Goal: Transaction & Acquisition: Purchase product/service

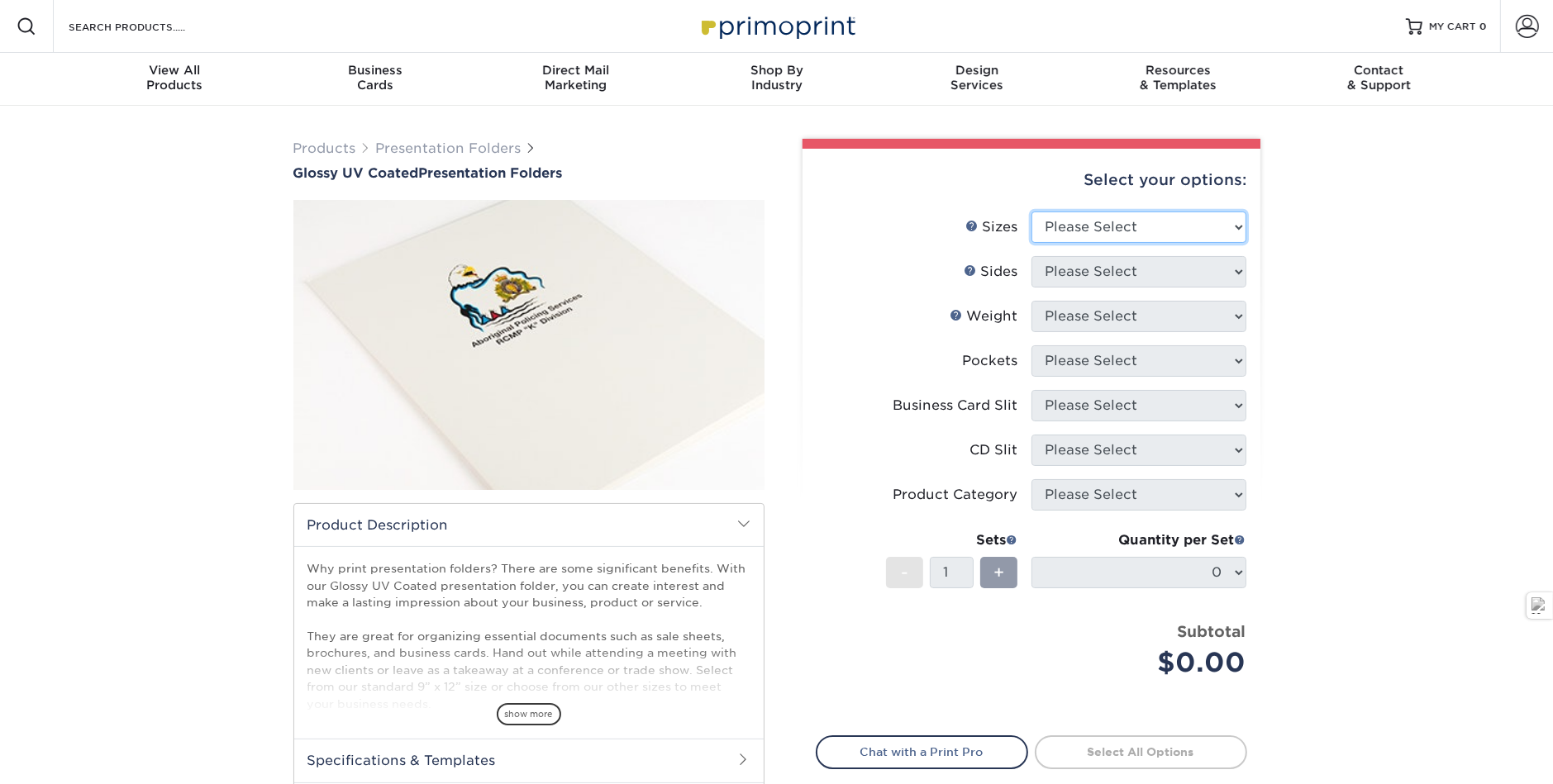
click at [1123, 211] on select "Please Select 5.25" x 10.5" 6" x 9" 9" x 12" 9" x 14.5"" at bounding box center [1139, 226] width 215 height 31
select select "9.00x12.00"
click at [1032, 211] on select "Please Select 5.25" x 10.5" 6" x 9" 9" x 12" 9" x 14.5"" at bounding box center [1139, 226] width 215 height 31
click at [1108, 256] on select "Please Select Print Both Sides Print Front Only" at bounding box center [1139, 271] width 215 height 31
select select "32d3c223-f82c-492b-b915-ba065a00862f"
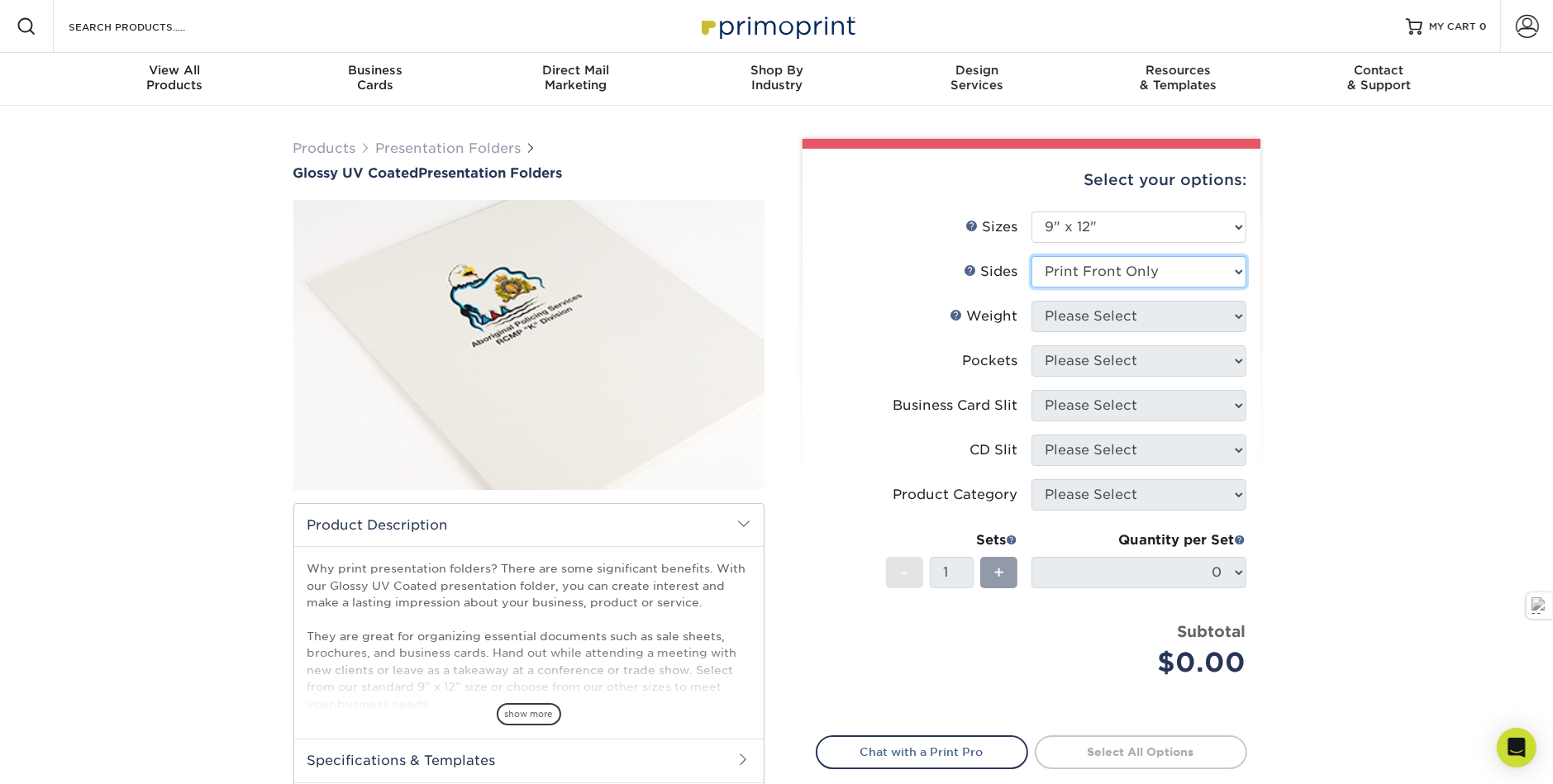
click at [1032, 256] on select "Please Select Print Both Sides Print Front Only" at bounding box center [1139, 271] width 215 height 31
click at [1108, 300] on select "Please Select 14PT 16PT" at bounding box center [1139, 315] width 215 height 31
select select "14PT"
click at [1032, 300] on select "Please Select 14PT 16PT" at bounding box center [1139, 315] width 215 height 31
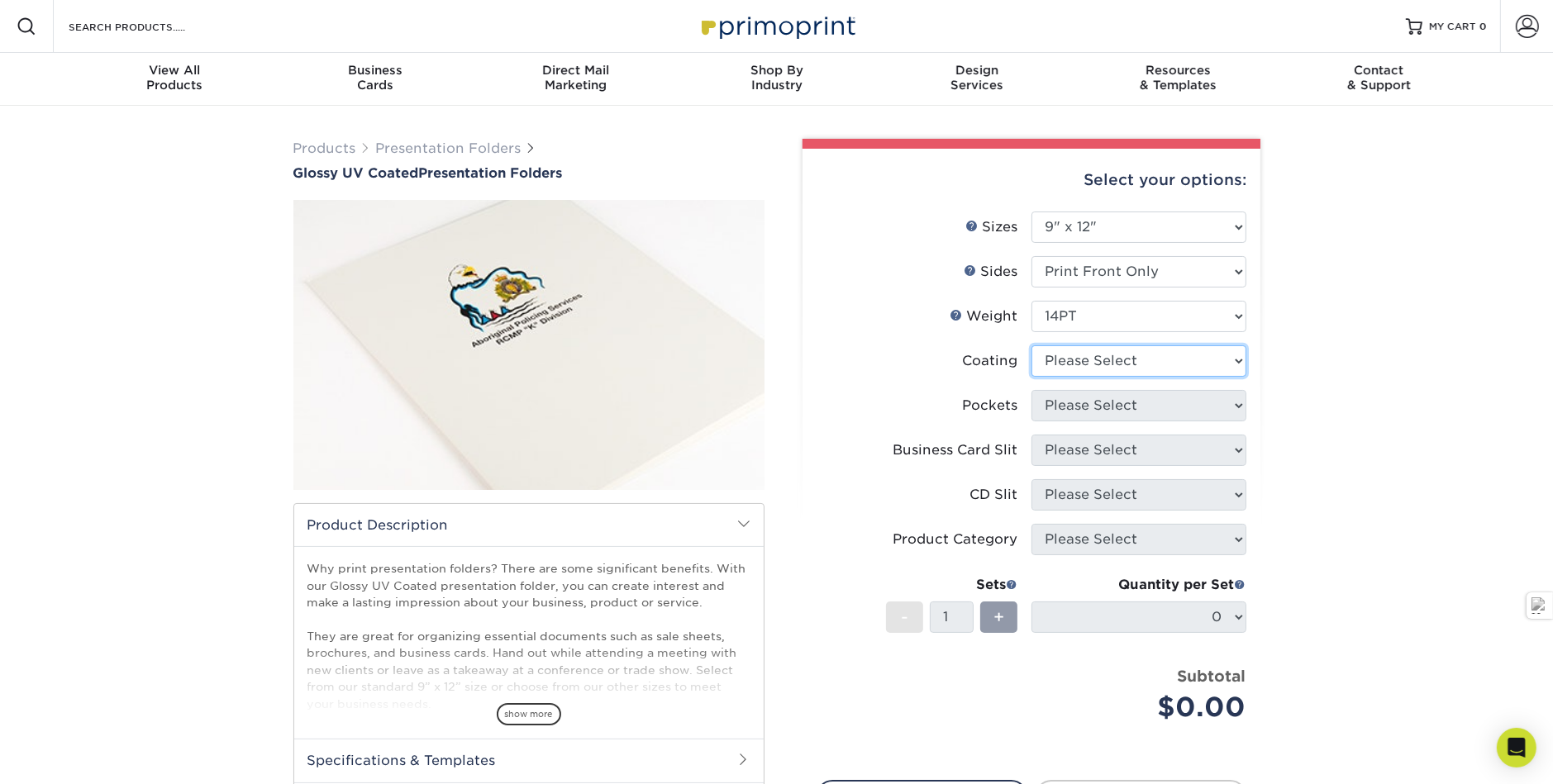
click at [1103, 346] on select at bounding box center [1139, 361] width 215 height 31
click at [1032, 346] on select at bounding box center [1139, 361] width 215 height 31
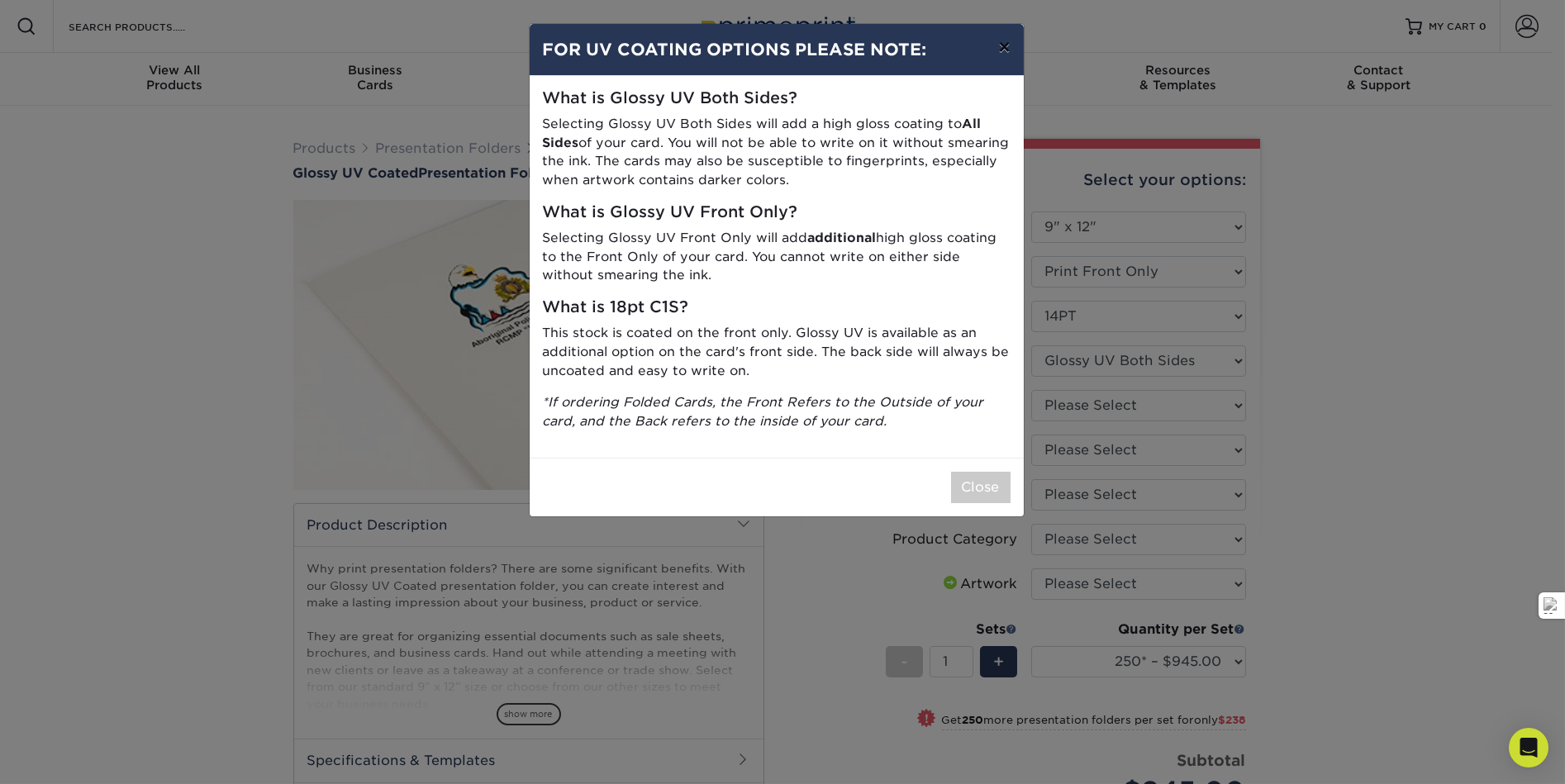
click at [1003, 38] on button "×" at bounding box center [1003, 47] width 38 height 46
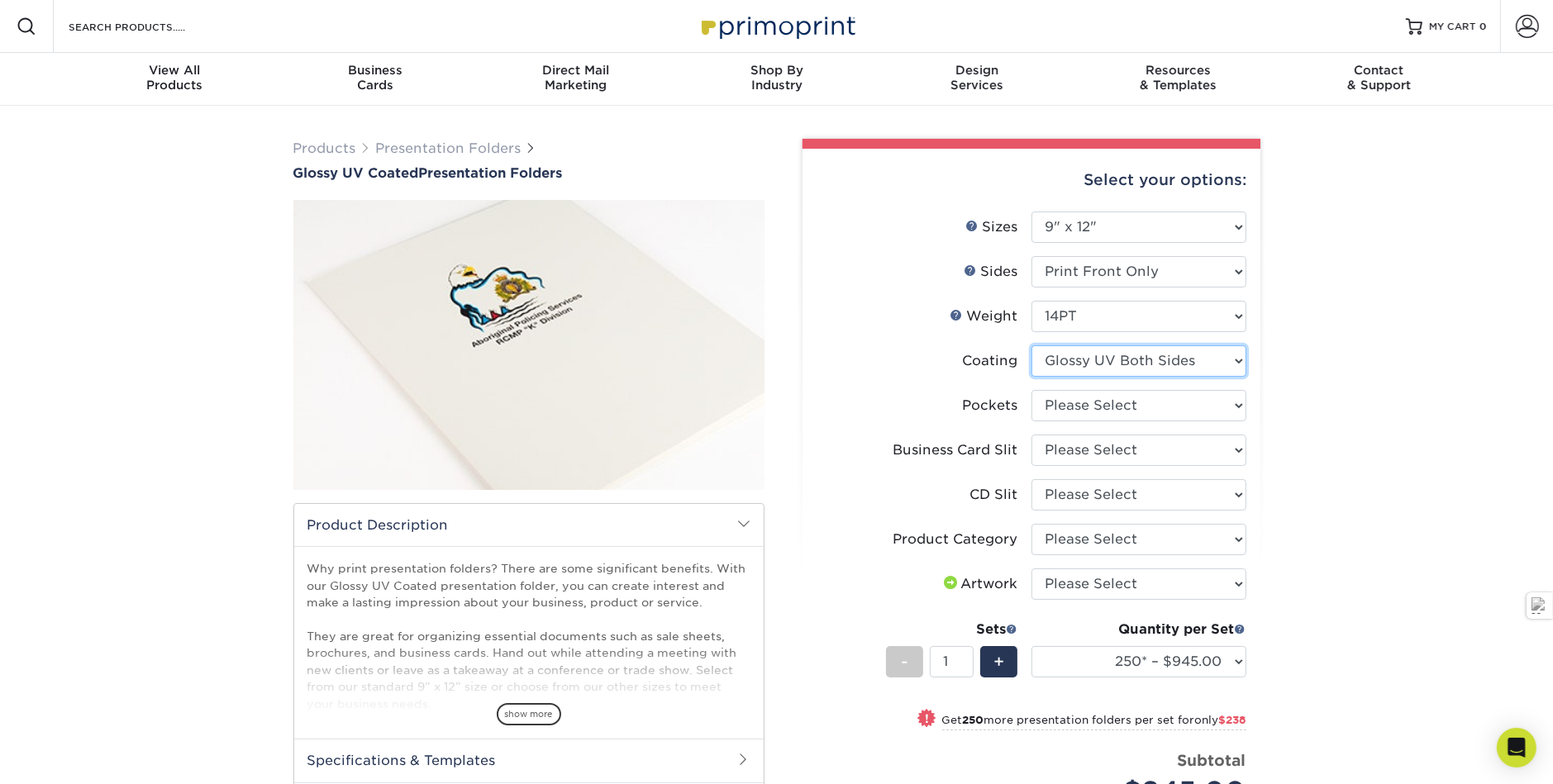
click at [1120, 346] on select at bounding box center [1139, 361] width 215 height 31
select select "-1"
click at [1032, 346] on select at bounding box center [1139, 361] width 215 height 31
select select
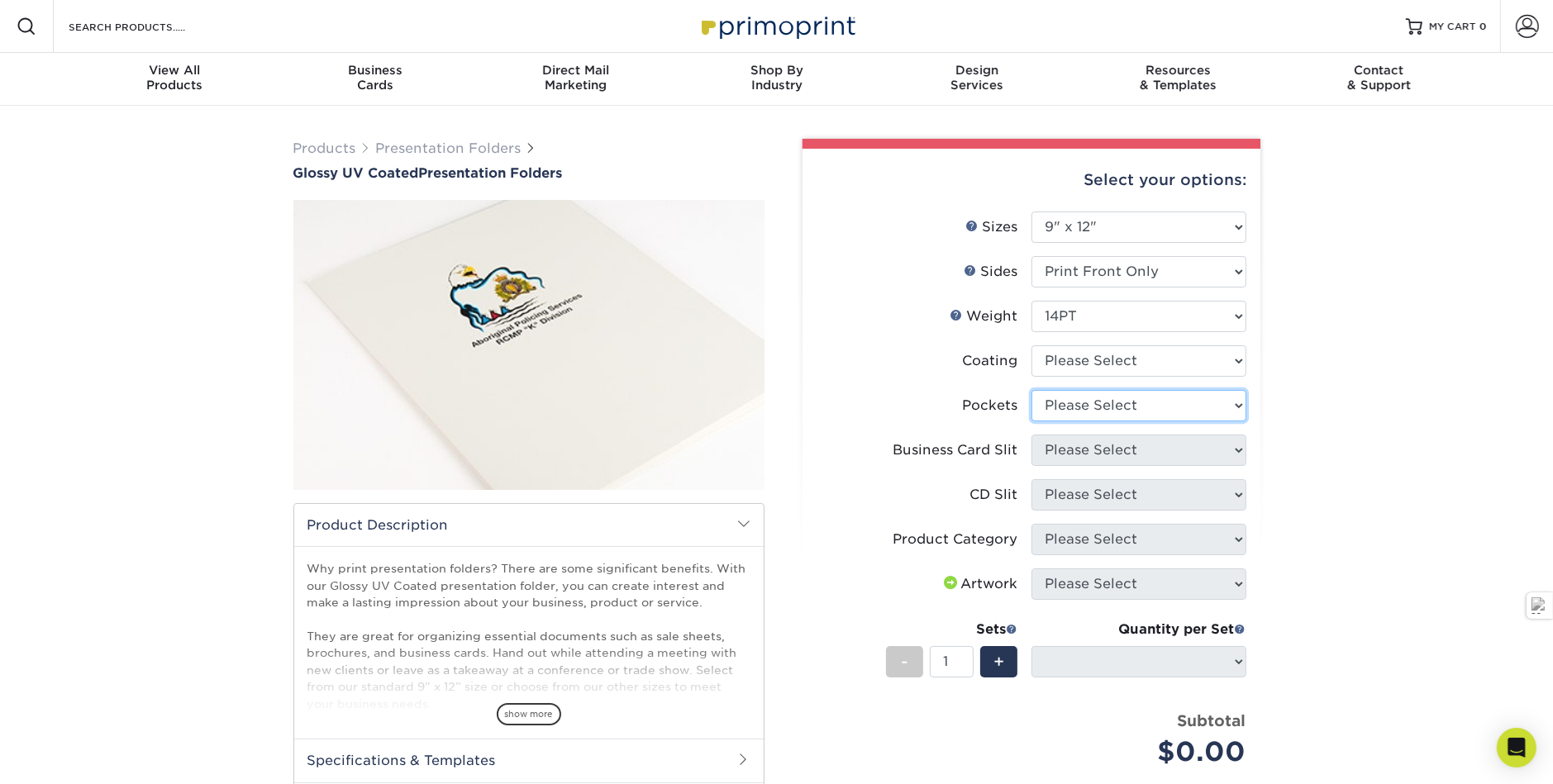
click at [1110, 390] on select "Please Select 1 Pocket on the Left (Front) Side 1 Pocket on the Right (Back) Si…" at bounding box center [1139, 405] width 215 height 31
select select "e8427203-e3c7-4640-a4e8-bae00c228d98"
click at [1032, 390] on select "Please Select 1 Pocket on the Left (Front) Side 1 Pocket on the Right (Back) Si…" at bounding box center [1139, 405] width 215 height 31
click at [1101, 435] on select "Please Select No Business Card Slits On Both Pockets - Horizontal On Both Pocke…" at bounding box center [1139, 450] width 215 height 31
click at [1032, 435] on select "Please Select No Business Card Slits On Both Pockets - Horizontal On Both Pocke…" at bounding box center [1139, 450] width 215 height 31
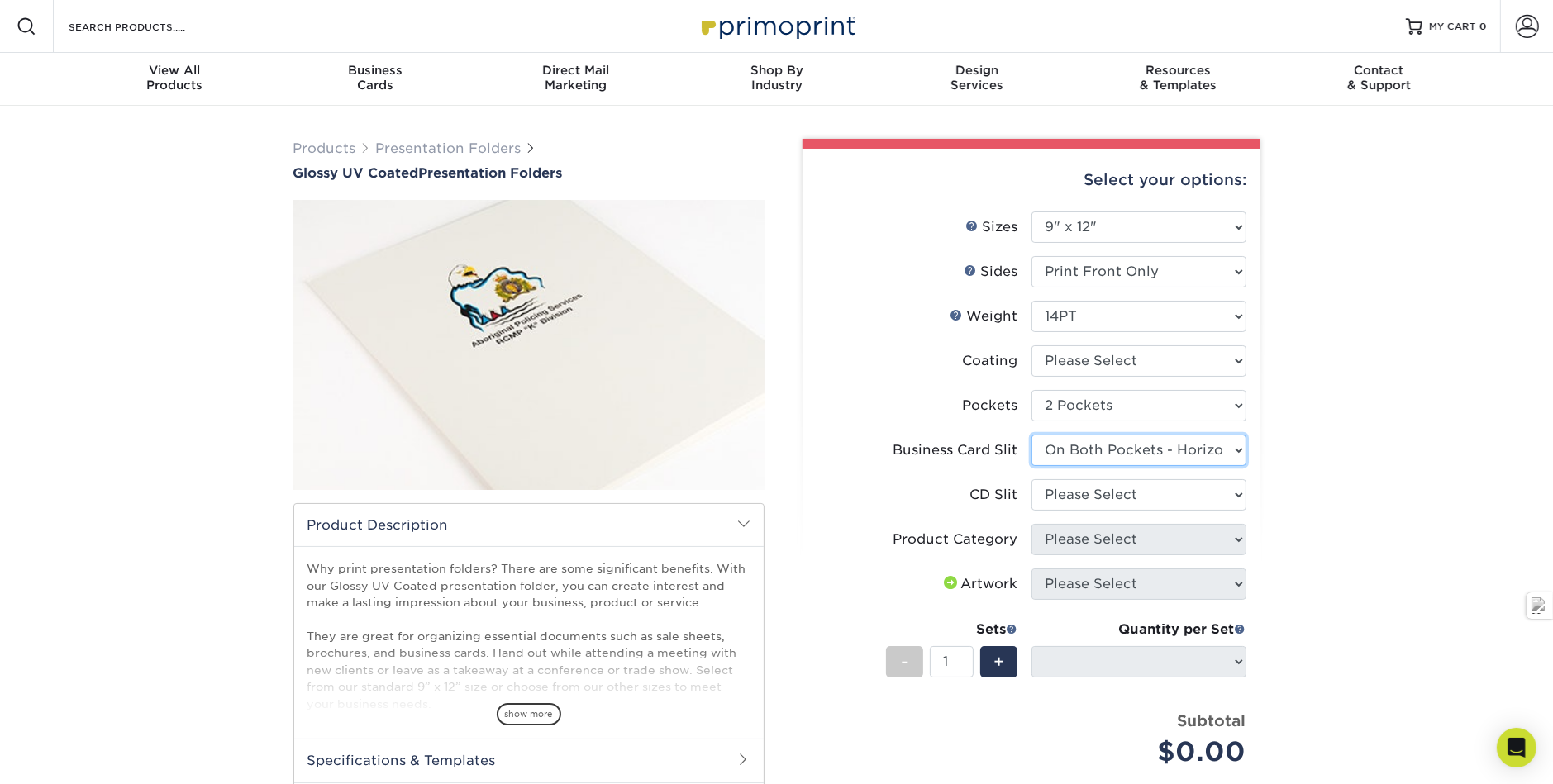
click at [1110, 435] on select "Please Select No Business Card Slits On Both Pockets - Horizontal On Both Pocke…" at bounding box center [1139, 450] width 215 height 31
select select "9724ca60-ead4-43f8-a546-b15fcffaa25d"
click at [1032, 435] on select "Please Select No Business Card Slits On Both Pockets - Horizontal On Both Pocke…" at bounding box center [1139, 450] width 215 height 31
click at [1122, 479] on select "Please Select No CD Slit On the Left (Front) Pocket On the Right (Back) Pocket" at bounding box center [1139, 494] width 215 height 31
select select "a092264a-7428-4d8e-b024-417dbebc6e25"
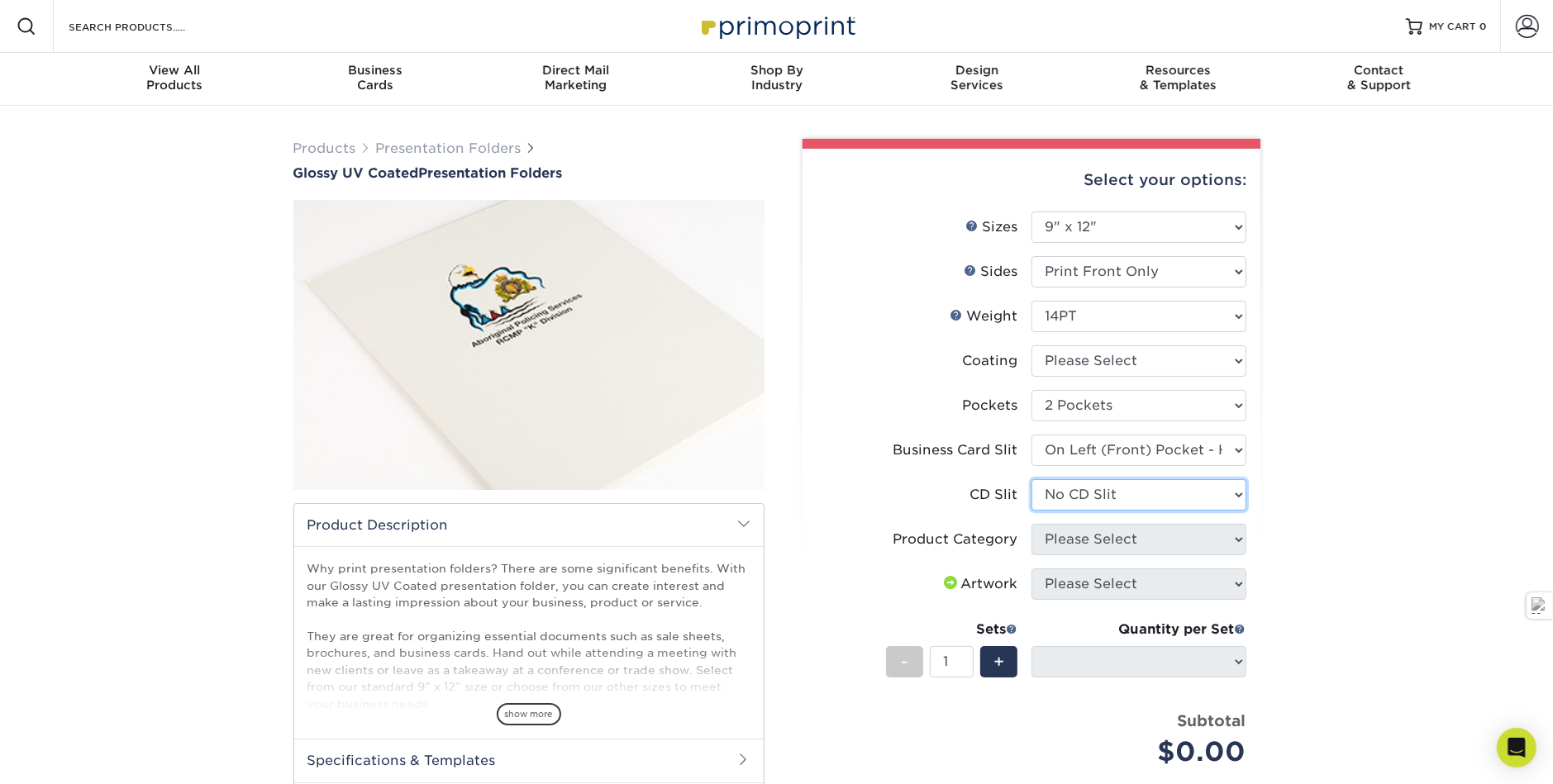
click at [1032, 479] on select "Please Select No CD Slit On the Left (Front) Pocket On the Right (Back) Pocket" at bounding box center [1139, 494] width 215 height 31
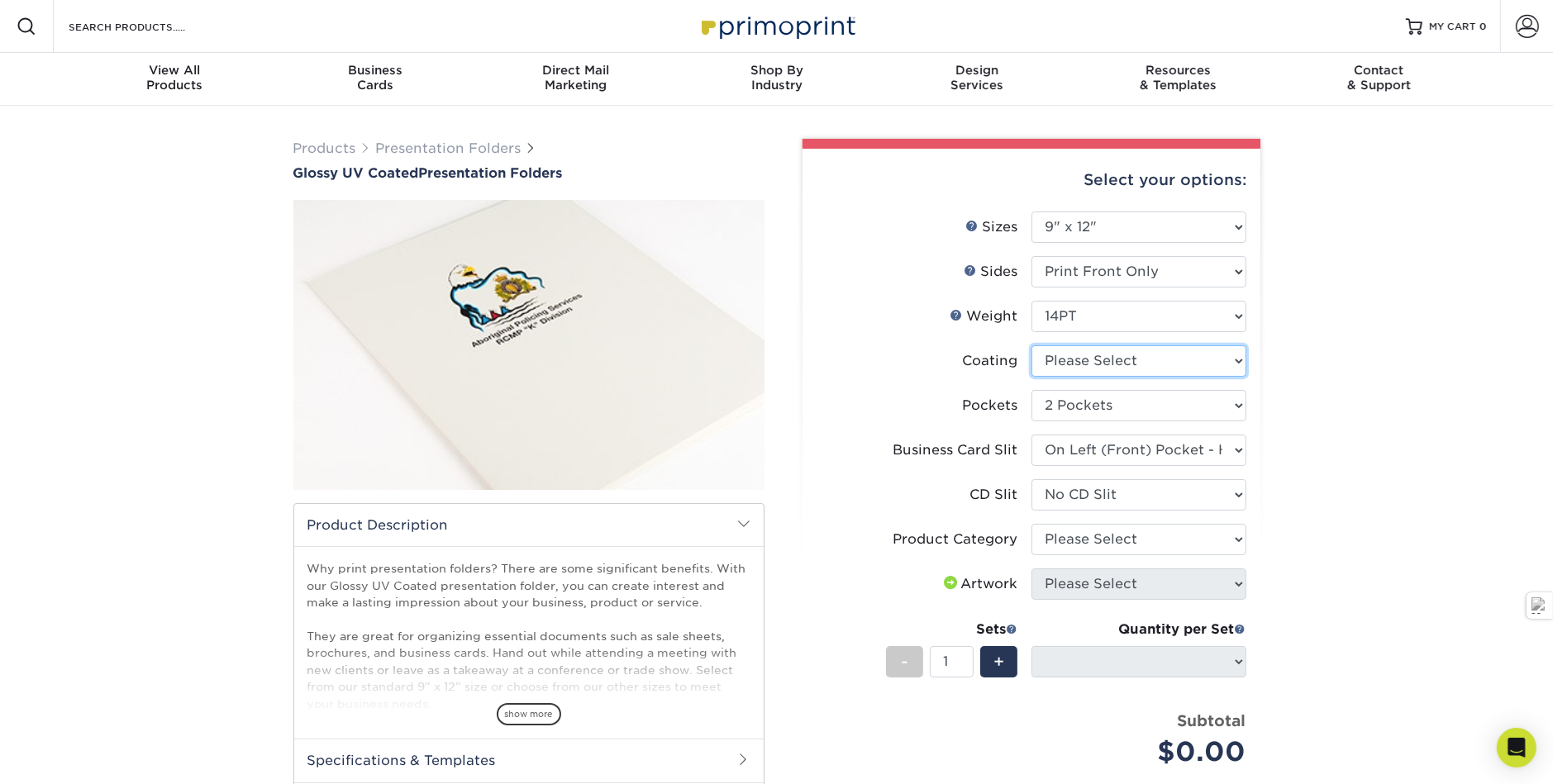
click at [1095, 346] on select at bounding box center [1139, 361] width 215 height 31
click at [1375, 353] on div "Products Presentation Folders Glossy UV Coated Presentation Folders /" at bounding box center [776, 577] width 1553 height 944
click at [1091, 524] on select "Please Select Presentation Folders" at bounding box center [1139, 539] width 215 height 31
select select "57f7a581-ec4a-49d7-930d-eb044a1d12ac"
click at [1032, 524] on select "Please Select Presentation Folders" at bounding box center [1139, 539] width 215 height 31
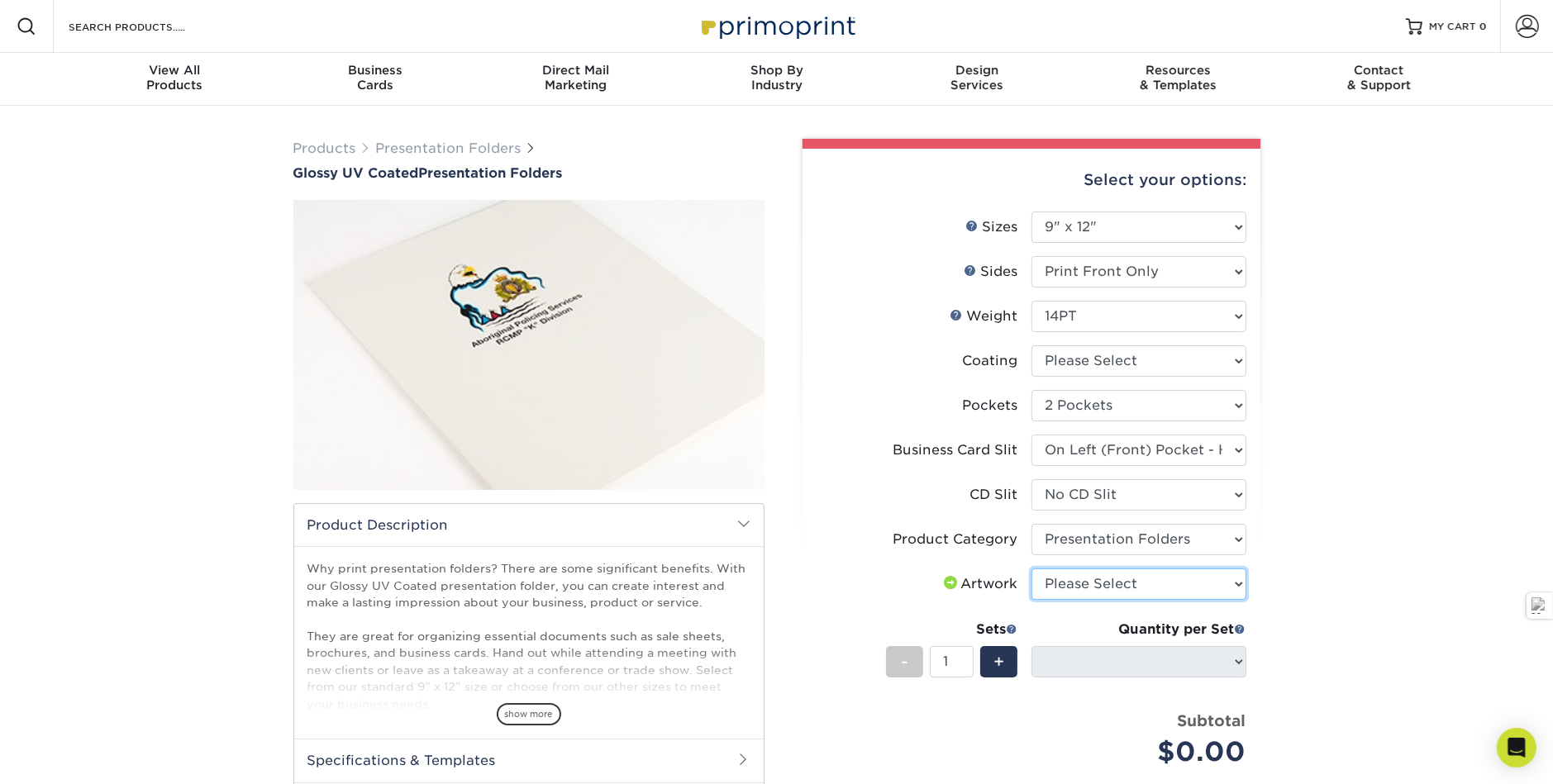
click at [1098, 568] on select "Please Select I will upload files I need a design - $75" at bounding box center [1139, 583] width 215 height 31
select select "upload"
click at [1032, 568] on select "Please Select I will upload files I need a design - $75" at bounding box center [1139, 583] width 215 height 31
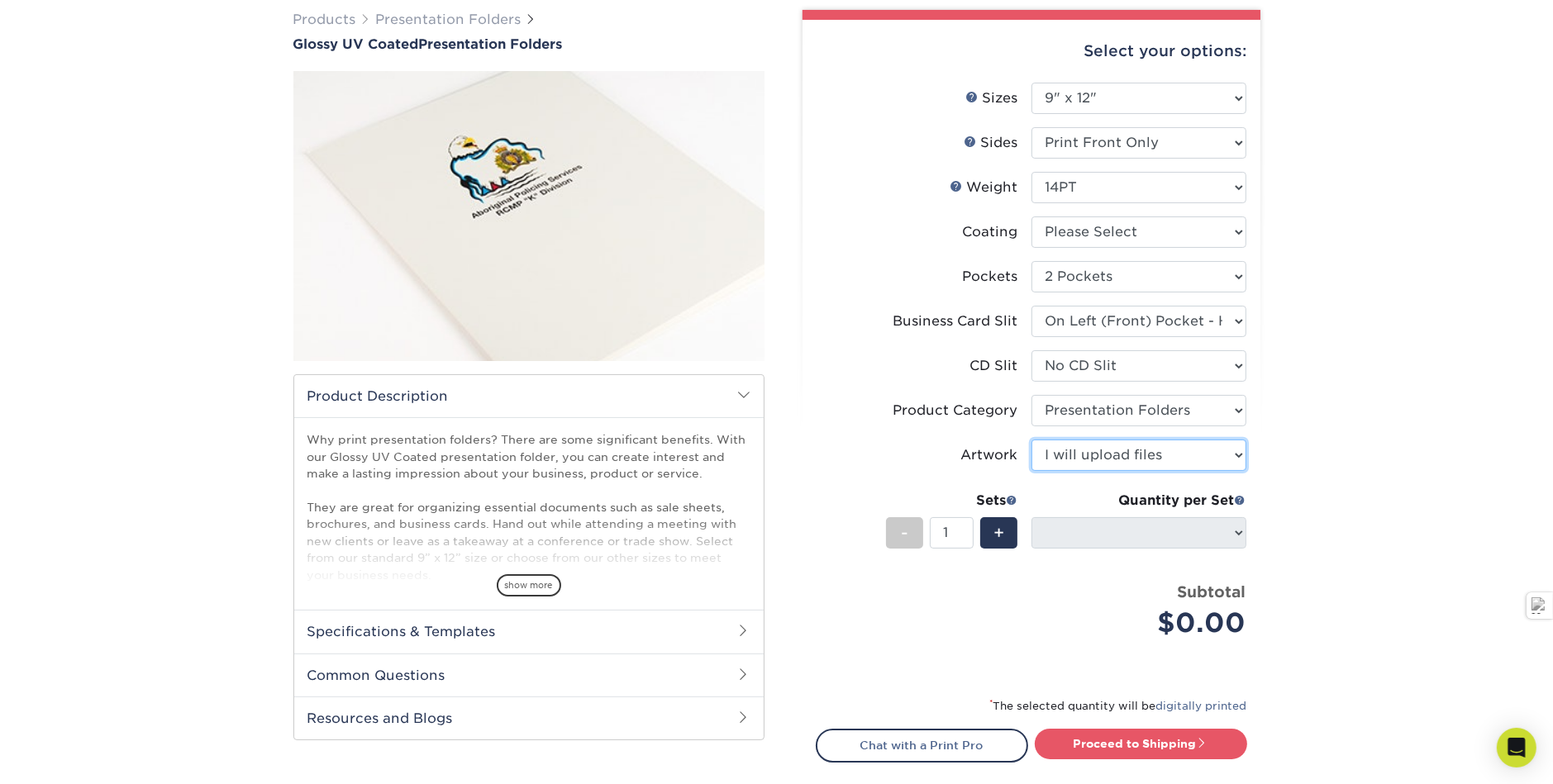
scroll to position [165, 0]
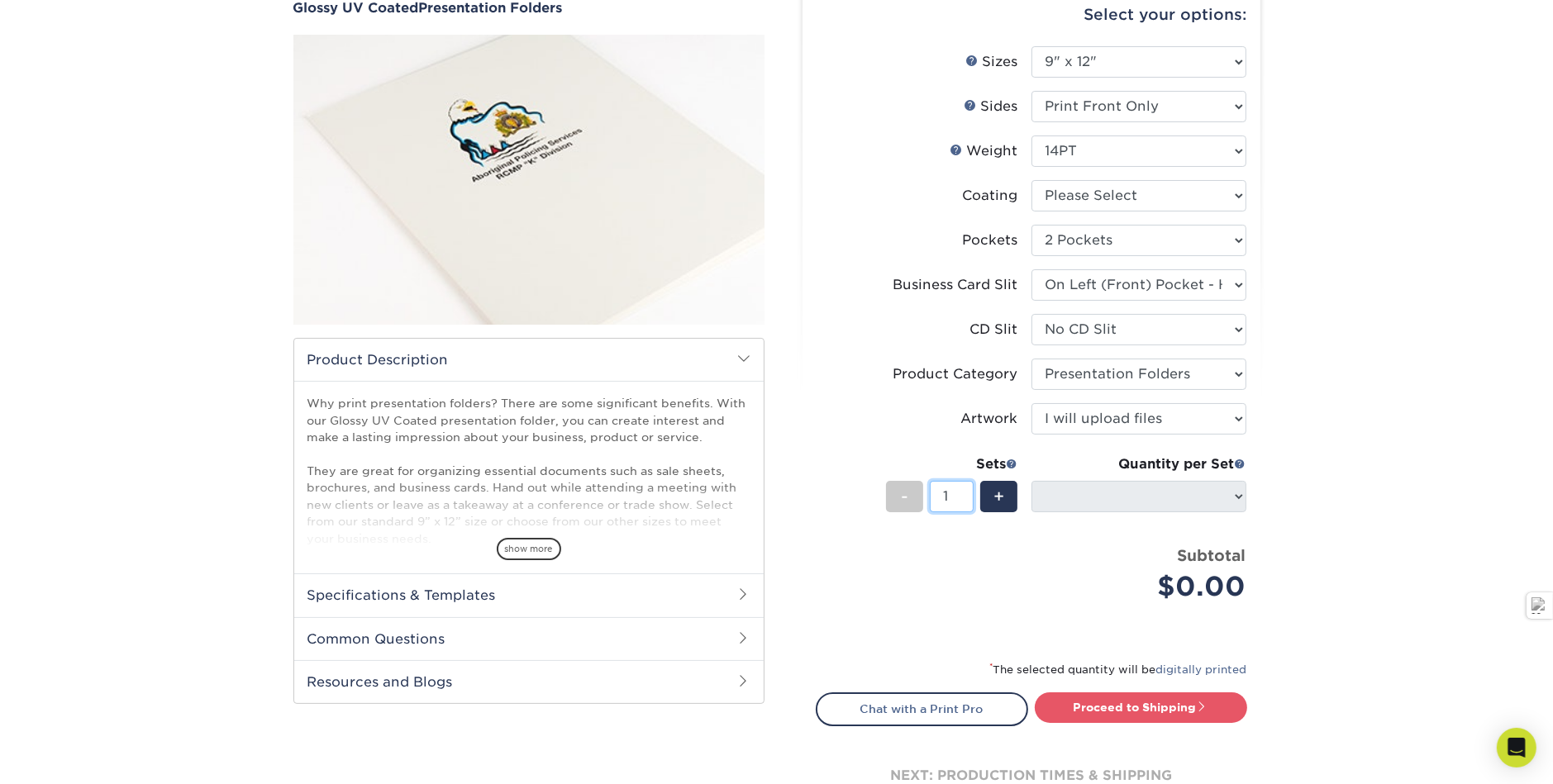
click at [936, 481] on input "1" at bounding box center [951, 496] width 44 height 31
click at [937, 481] on input "50" at bounding box center [951, 496] width 44 height 31
click at [938, 481] on input "50" at bounding box center [951, 496] width 44 height 31
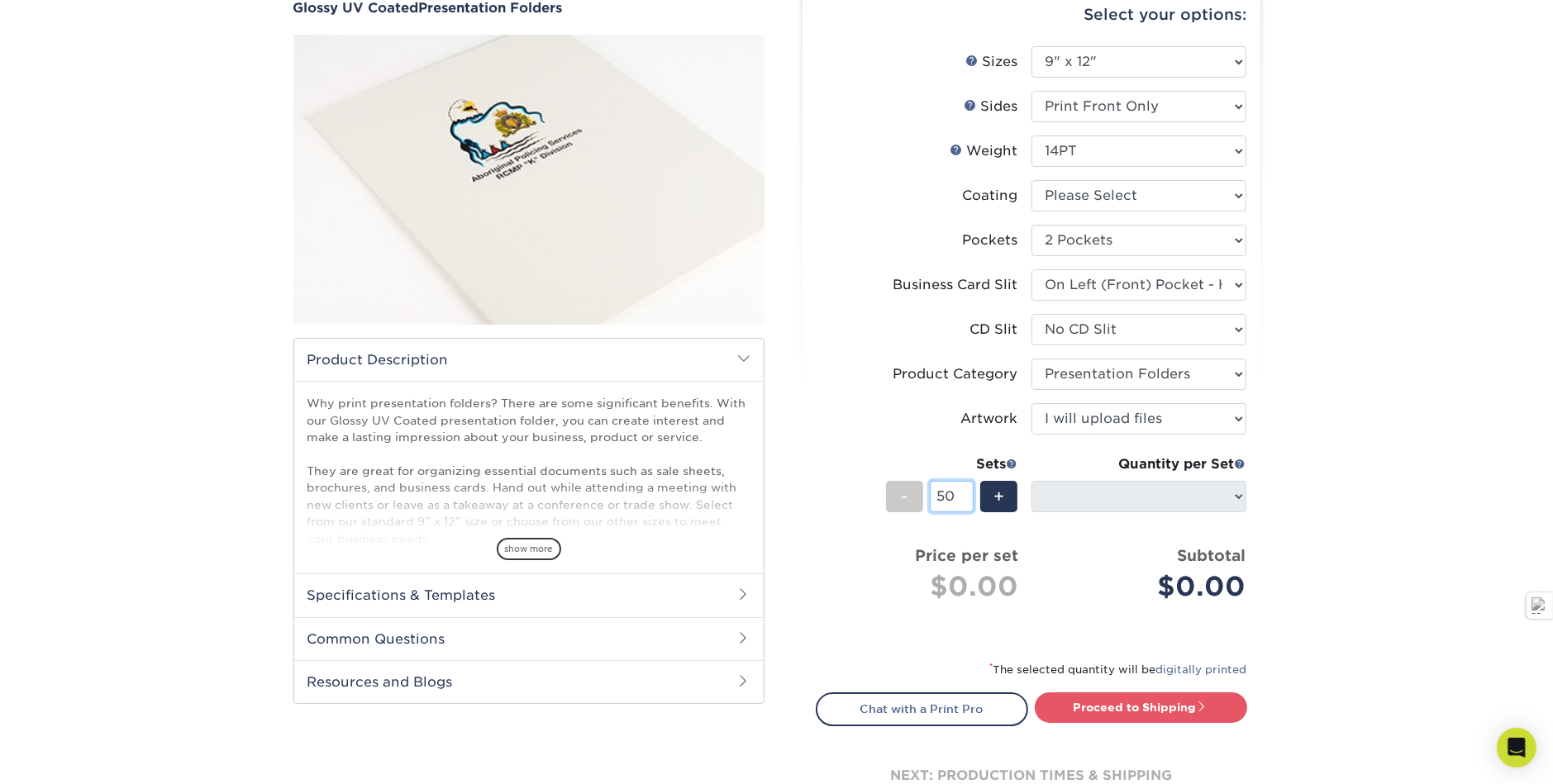
click at [938, 481] on input "50" at bounding box center [951, 496] width 44 height 31
type input "1"
click at [1239, 457] on span at bounding box center [1240, 463] width 11 height 11
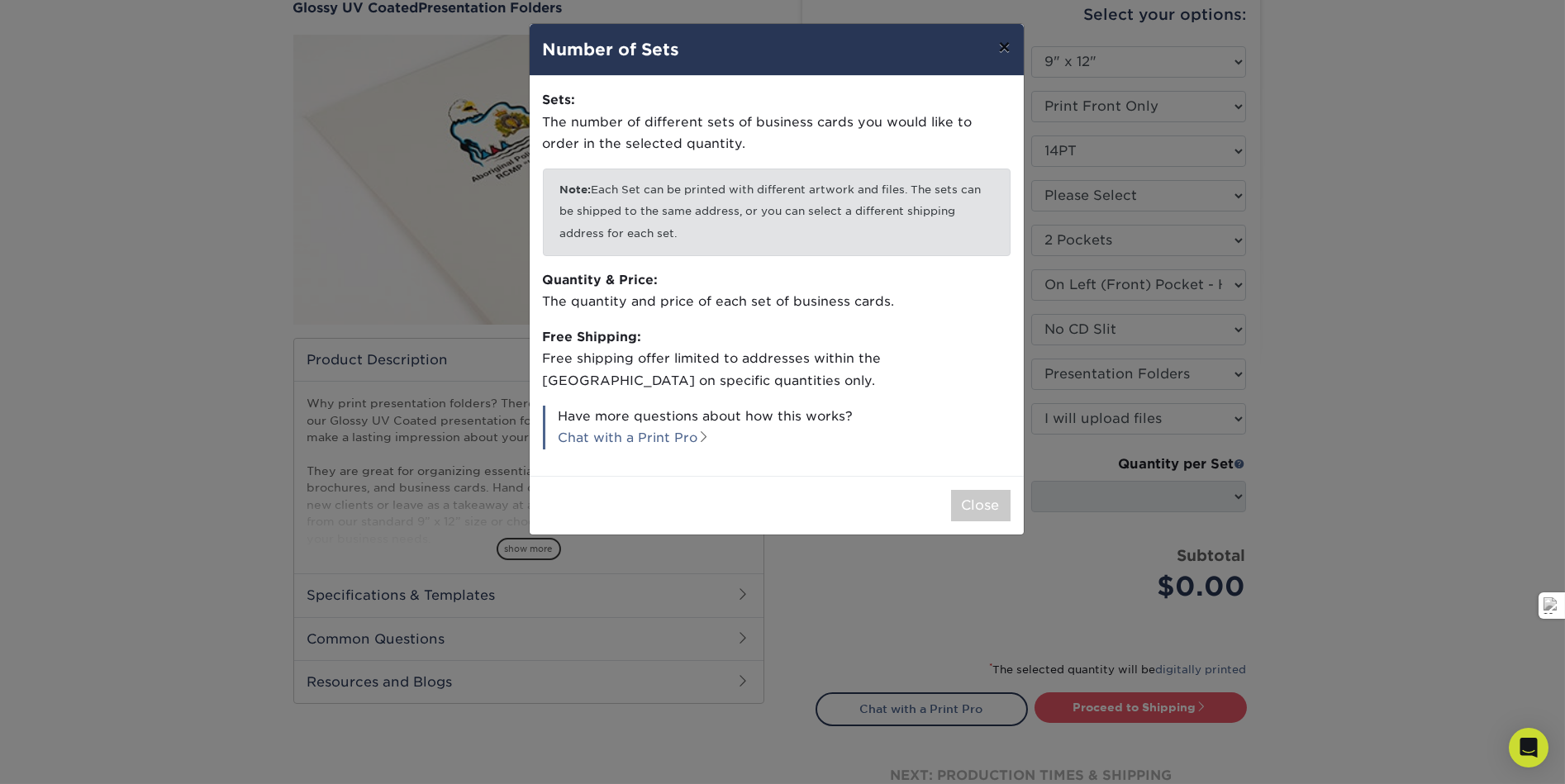
click at [1005, 42] on button "×" at bounding box center [1003, 47] width 38 height 46
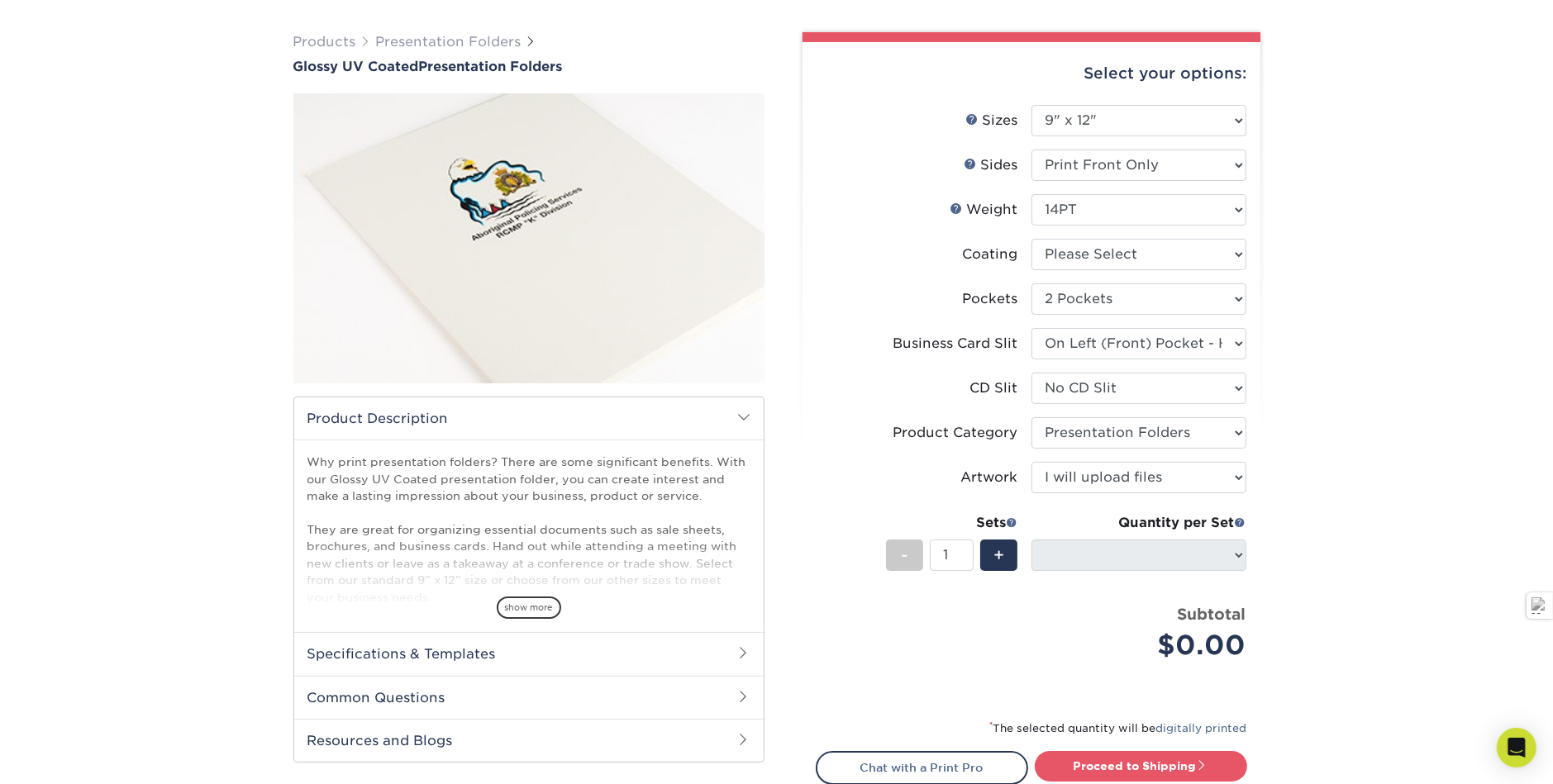
scroll to position [83, 0]
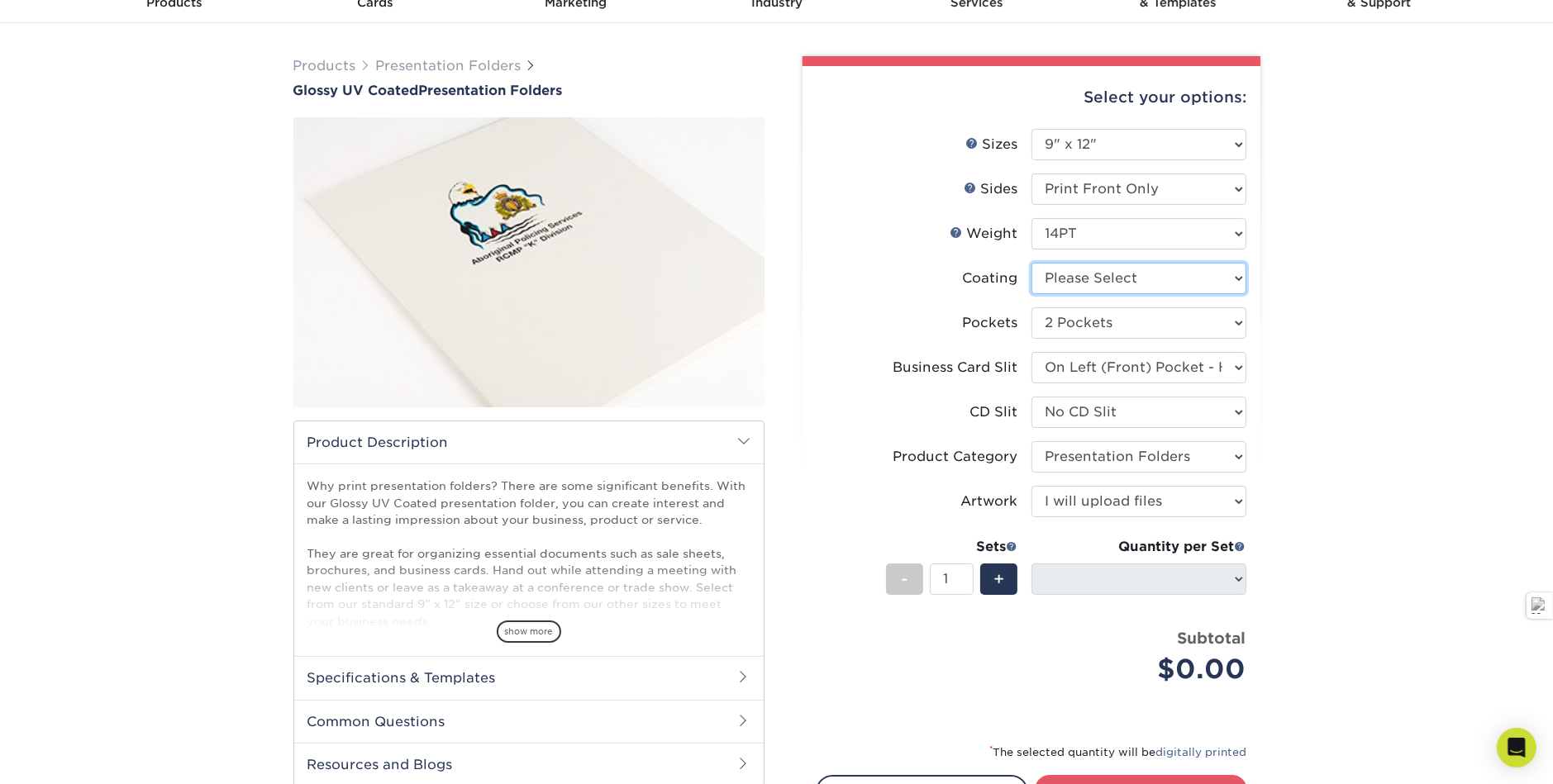
click at [1081, 263] on select at bounding box center [1139, 278] width 215 height 31
select select "1e8116af-acfc-44b1-83dc-8181aa338834"
click at [1032, 263] on select at bounding box center [1139, 278] width 215 height 31
select select "-1"
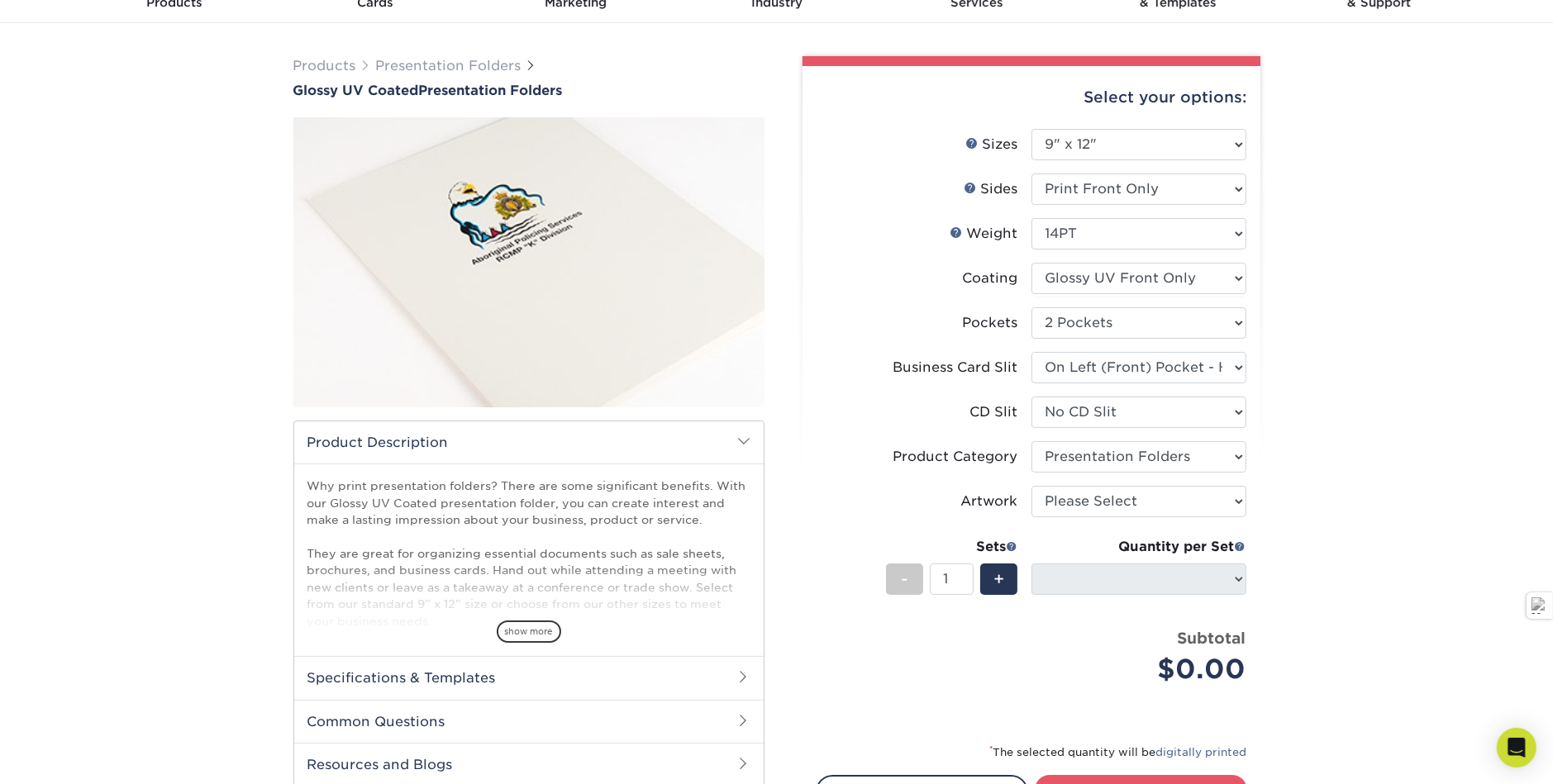
select select "-1"
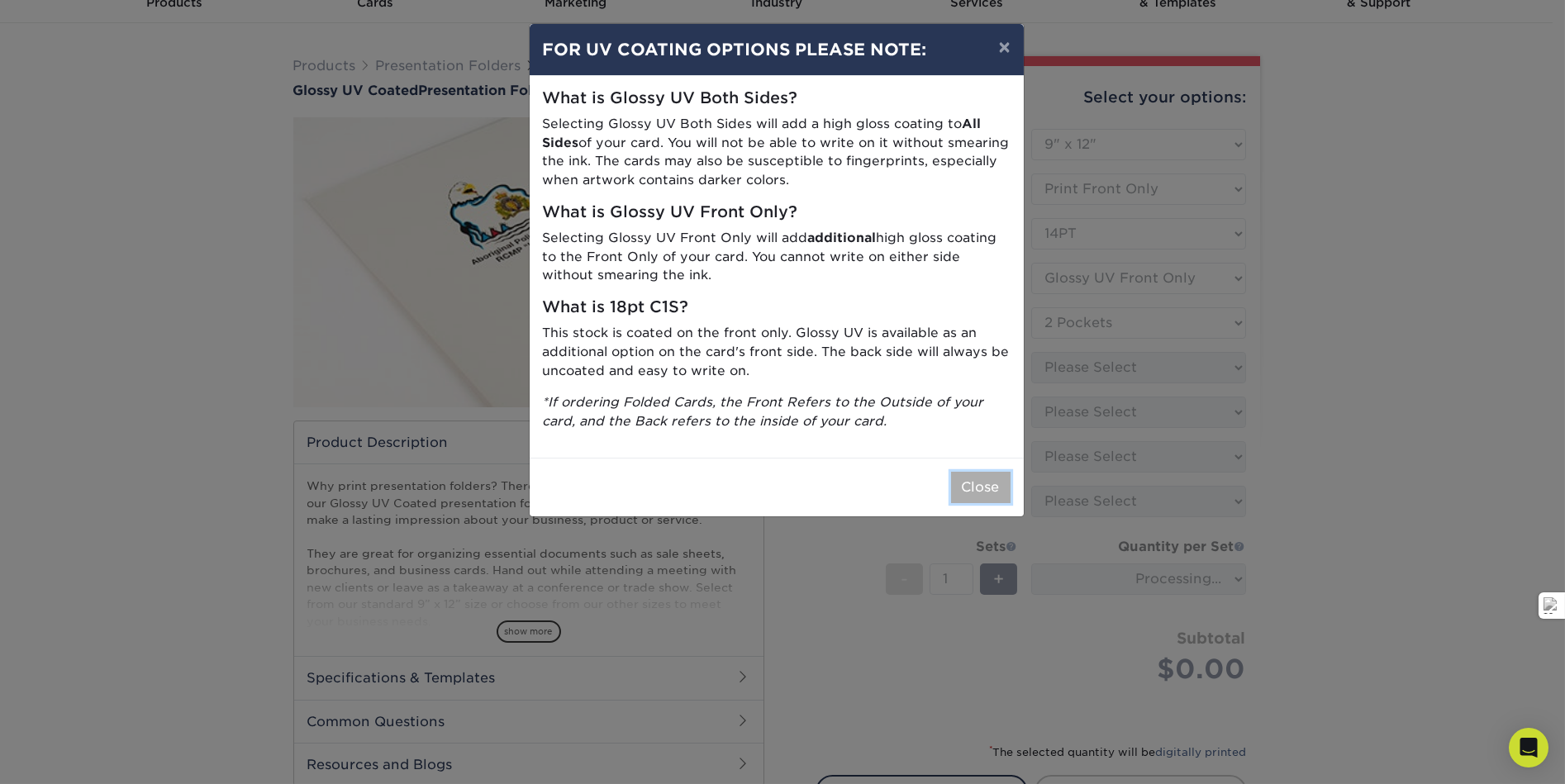
click at [999, 471] on button "Close" at bounding box center [980, 486] width 59 height 31
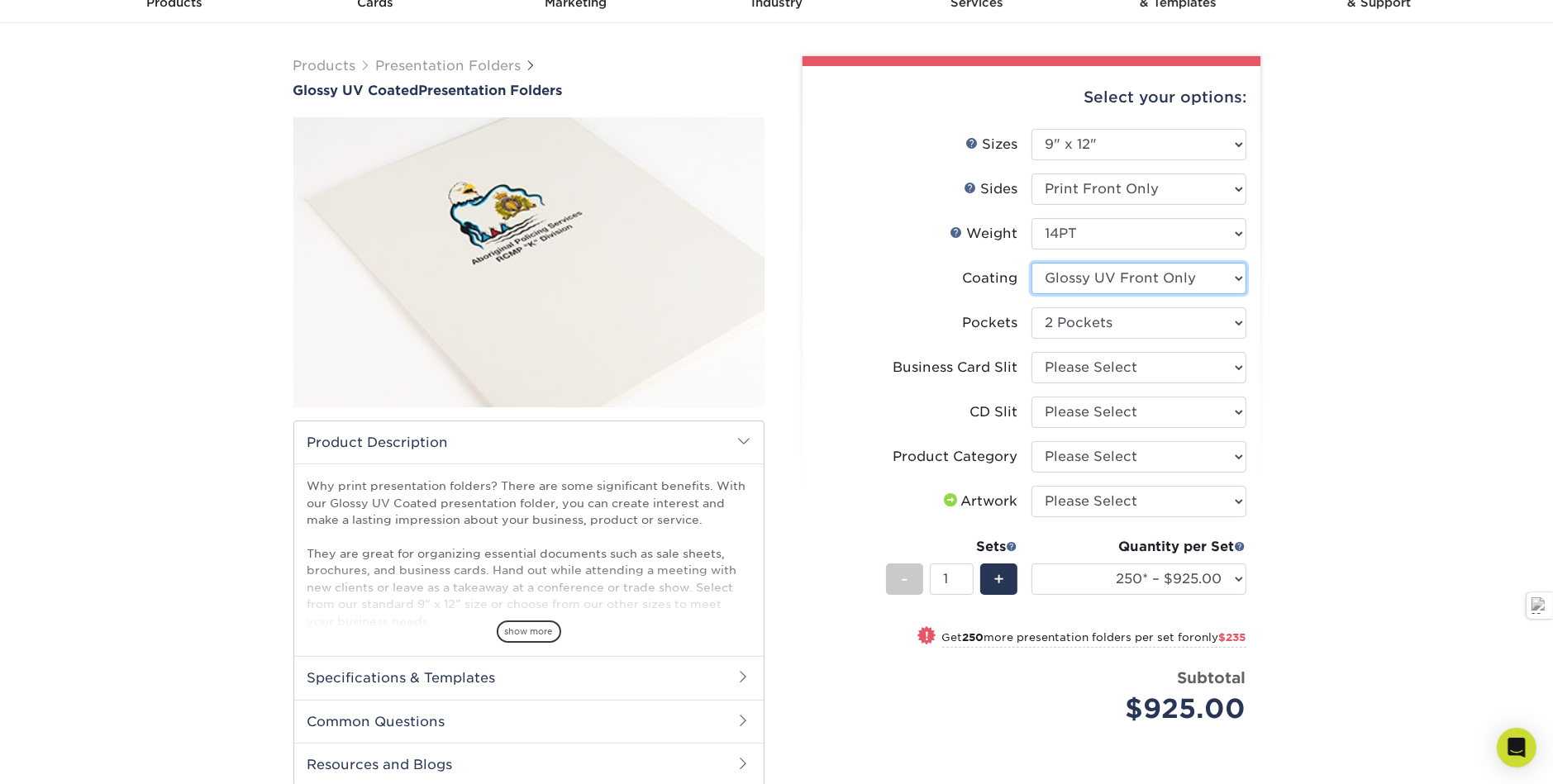
click at [1108, 263] on select at bounding box center [1139, 278] width 215 height 31
select select "ae367451-b2b8-45df-a344-0f05b6a12993"
click at [1032, 263] on select at bounding box center [1139, 278] width 215 height 31
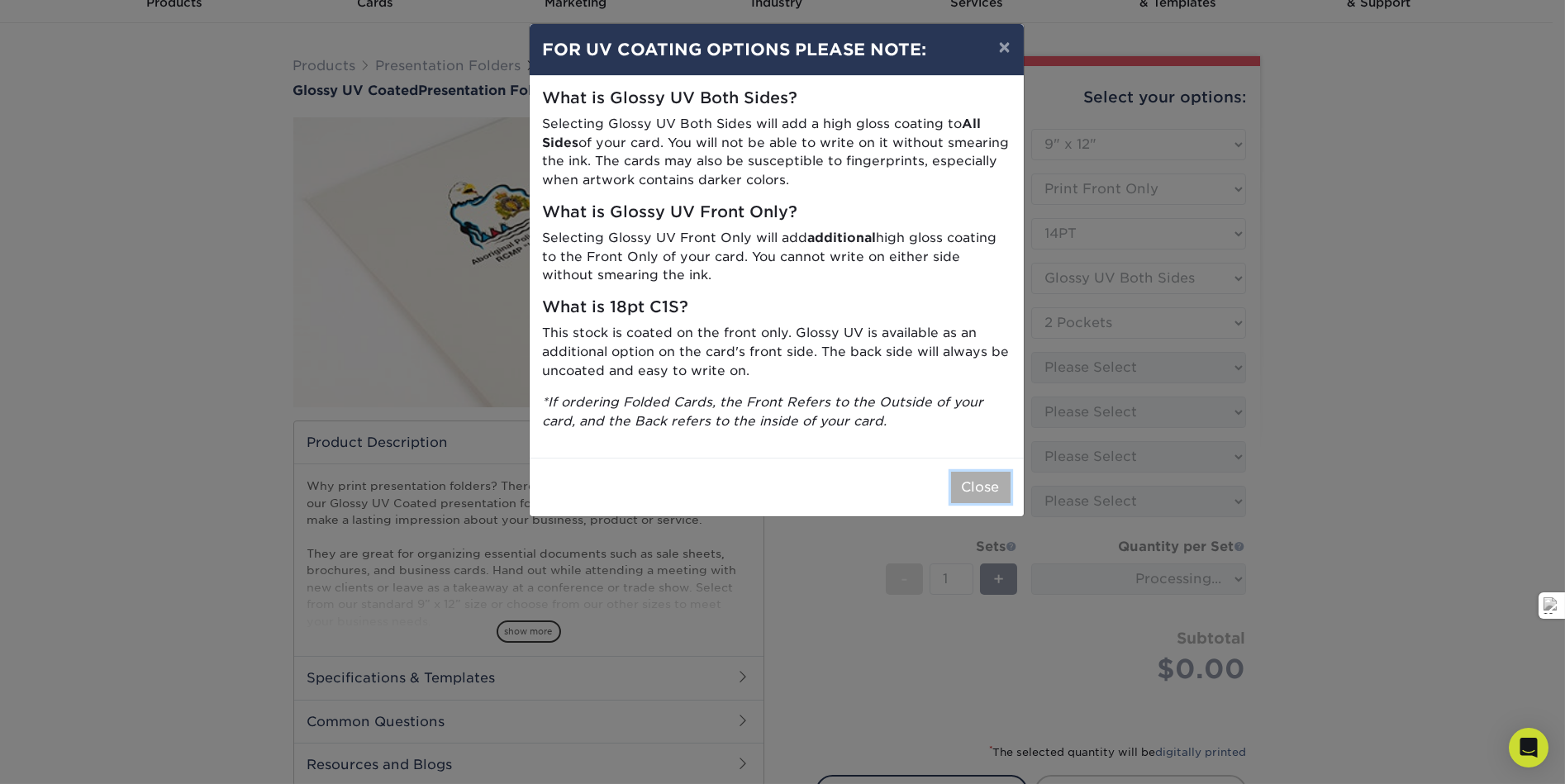
click at [990, 471] on button "Close" at bounding box center [980, 486] width 59 height 31
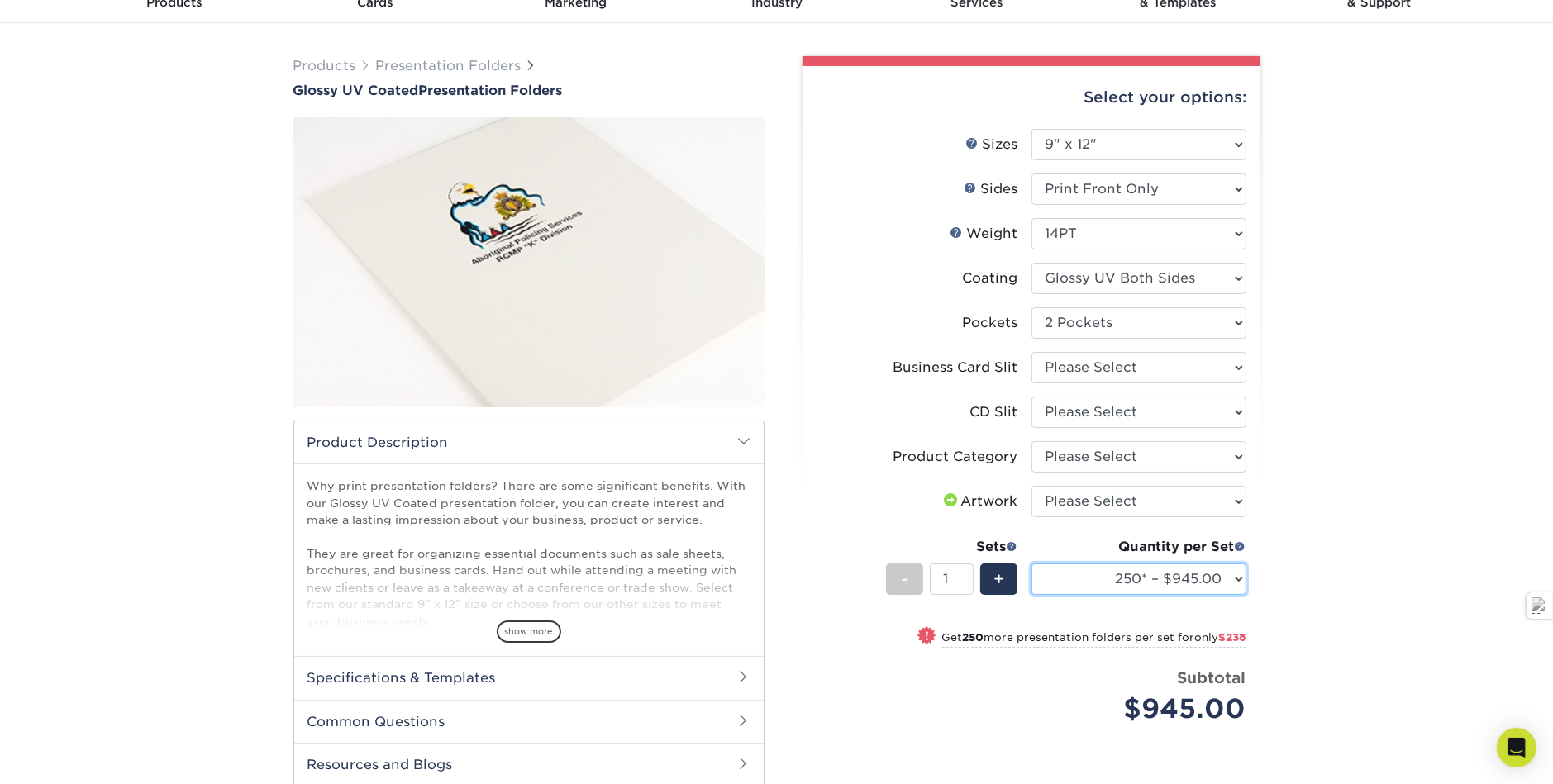
click at [1233, 563] on select "250* – $945.00 500 – $1183.00 1000 – $1409.00 2500 – $2479.00 5000 – $4099.00 1…" at bounding box center [1139, 578] width 215 height 31
click at [1196, 563] on select "250* – $945.00 500 – $1183.00 1000 – $1409.00 2500 – $2479.00 5000 – $4099.00 1…" at bounding box center [1139, 578] width 215 height 31
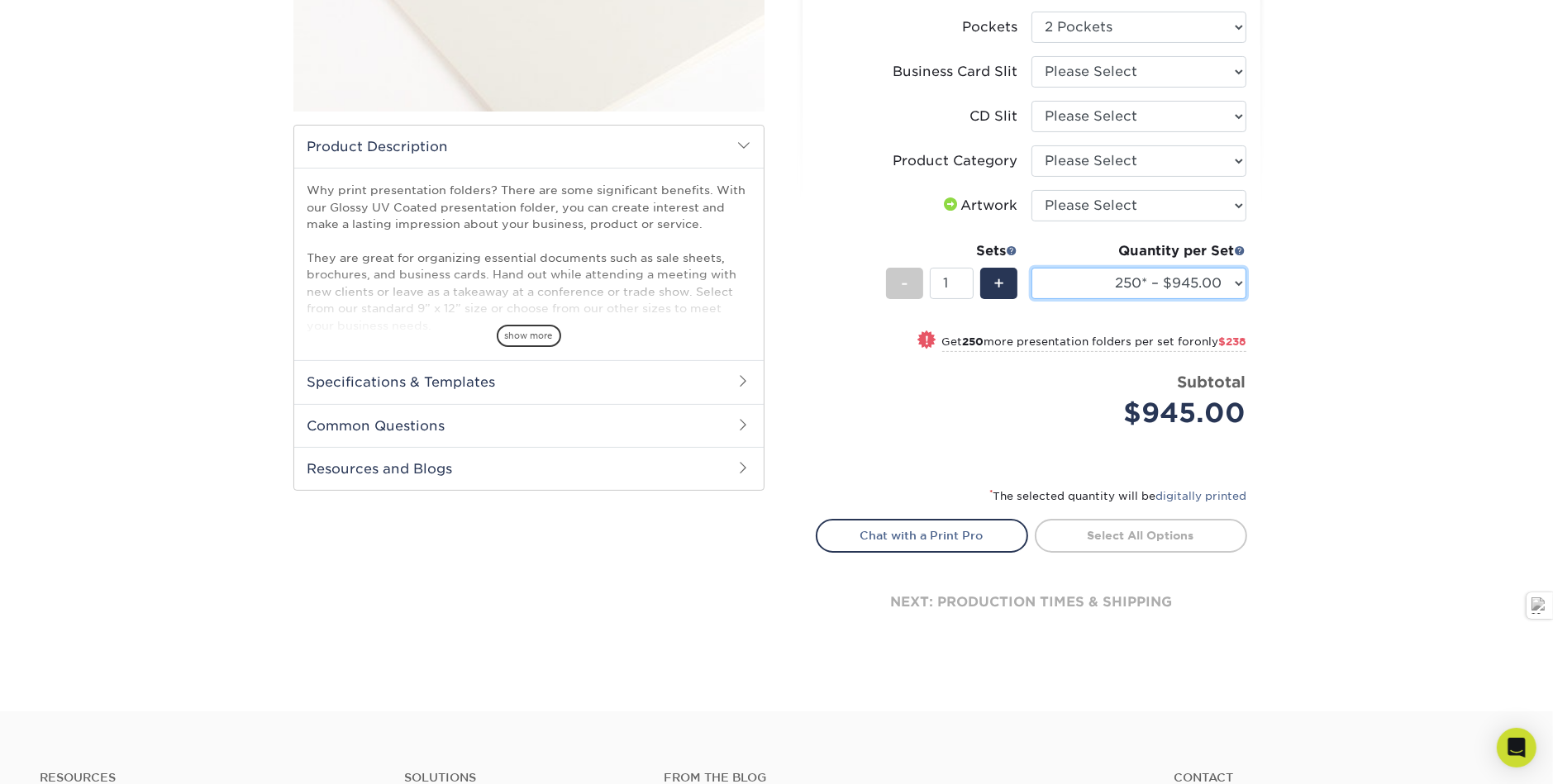
scroll to position [0, 0]
